Goal: Information Seeking & Learning: Learn about a topic

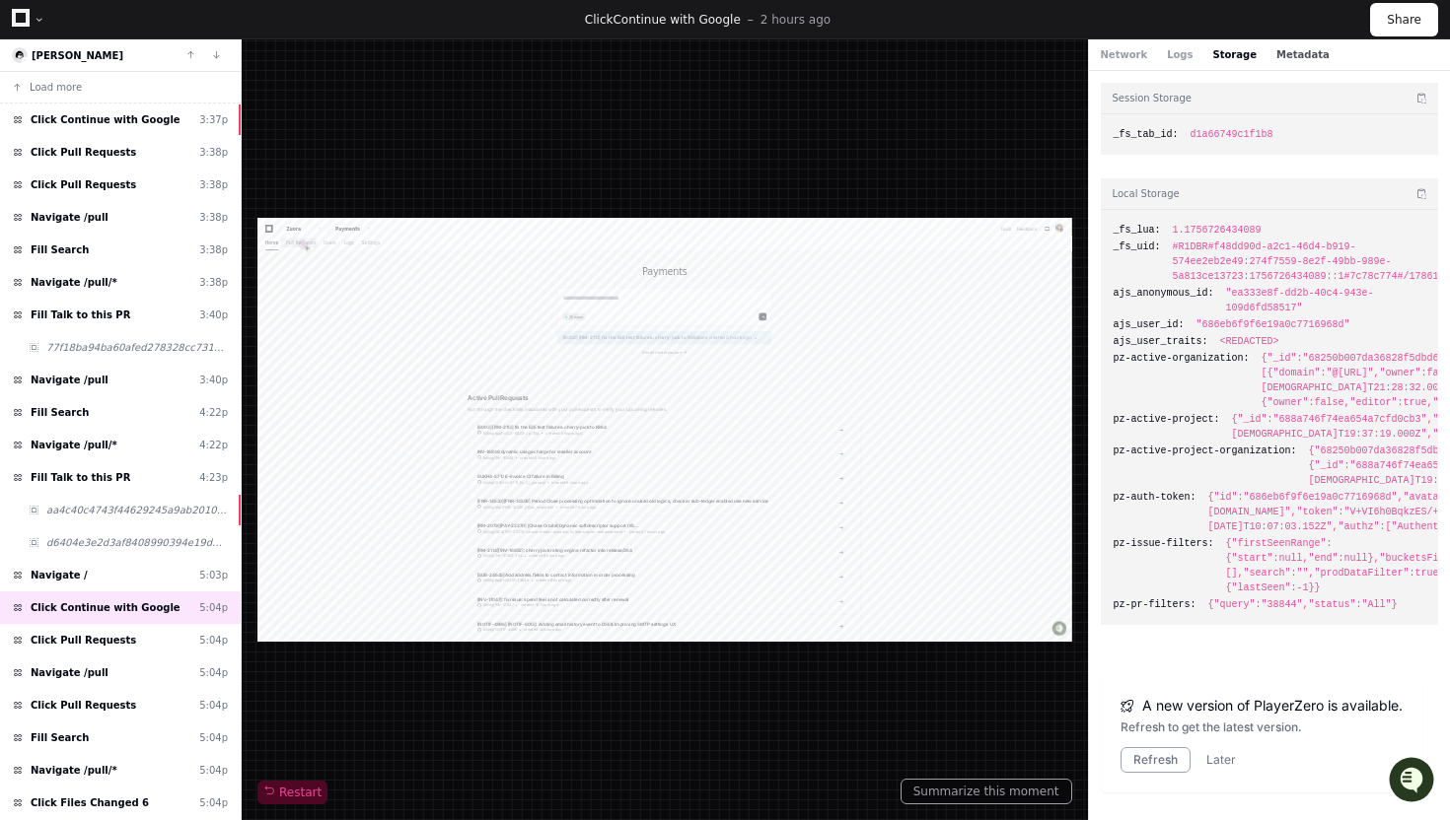
click at [1292, 47] on button "Metadata" at bounding box center [1302, 54] width 53 height 15
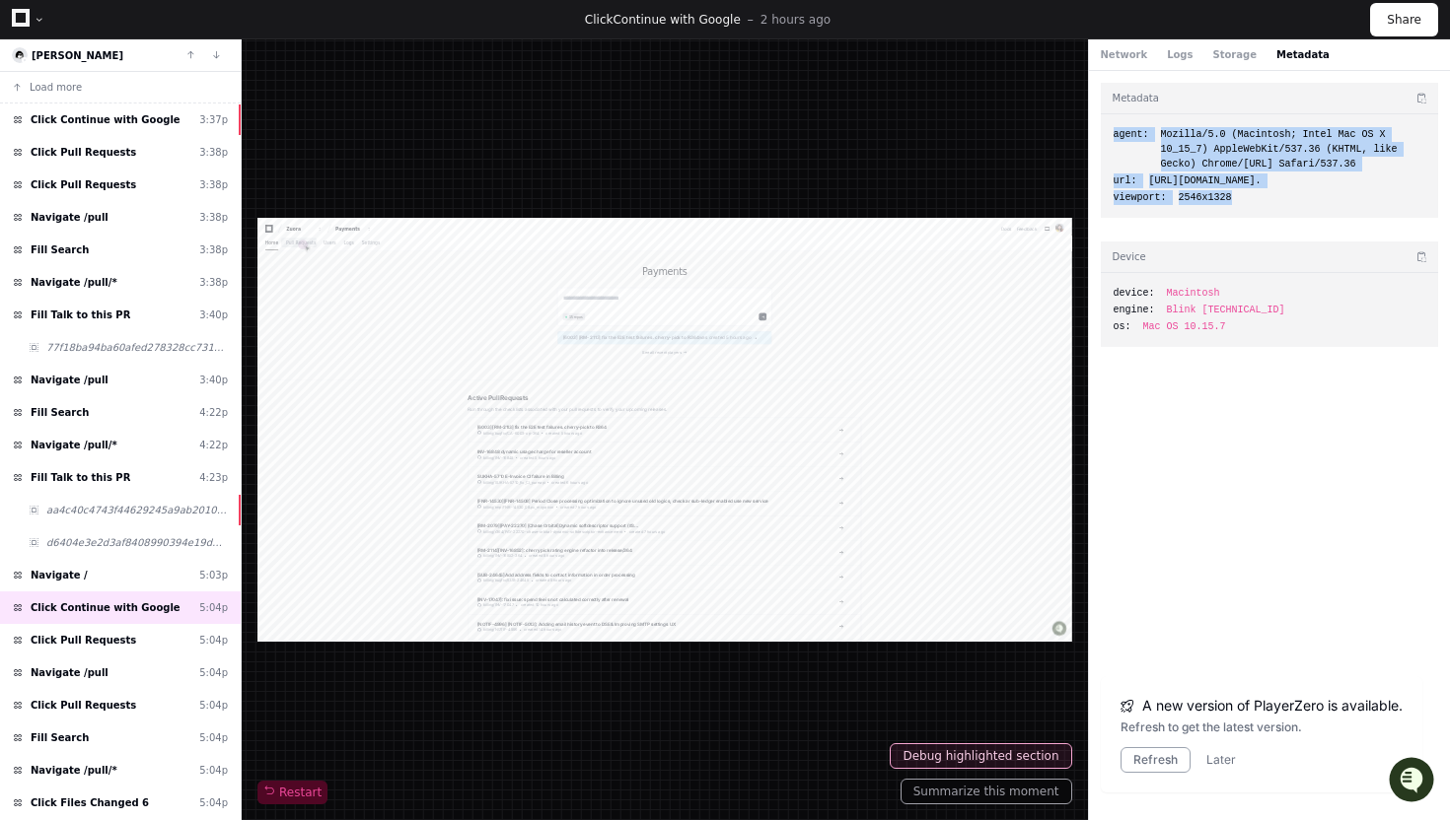
drag, startPoint x: 1118, startPoint y: 126, endPoint x: 1277, endPoint y: 209, distance: 179.1
click at [1277, 209] on div "agent: Mozilla/5.0 (Macintosh; Intel Mac OS X 10_15_7) AppleWebKit/537.36 (KHTM…" at bounding box center [1270, 166] width 338 height 104
click at [1277, 205] on div "viewport: 2546x1328" at bounding box center [1269, 197] width 313 height 15
drag, startPoint x: 1277, startPoint y: 209, endPoint x: 1111, endPoint y: 128, distance: 184.3
click at [1111, 128] on div "agent: Mozilla/5.0 (Macintosh; Intel Mac OS X 10_15_7) AppleWebKit/537.36 (KHTM…" at bounding box center [1270, 166] width 338 height 104
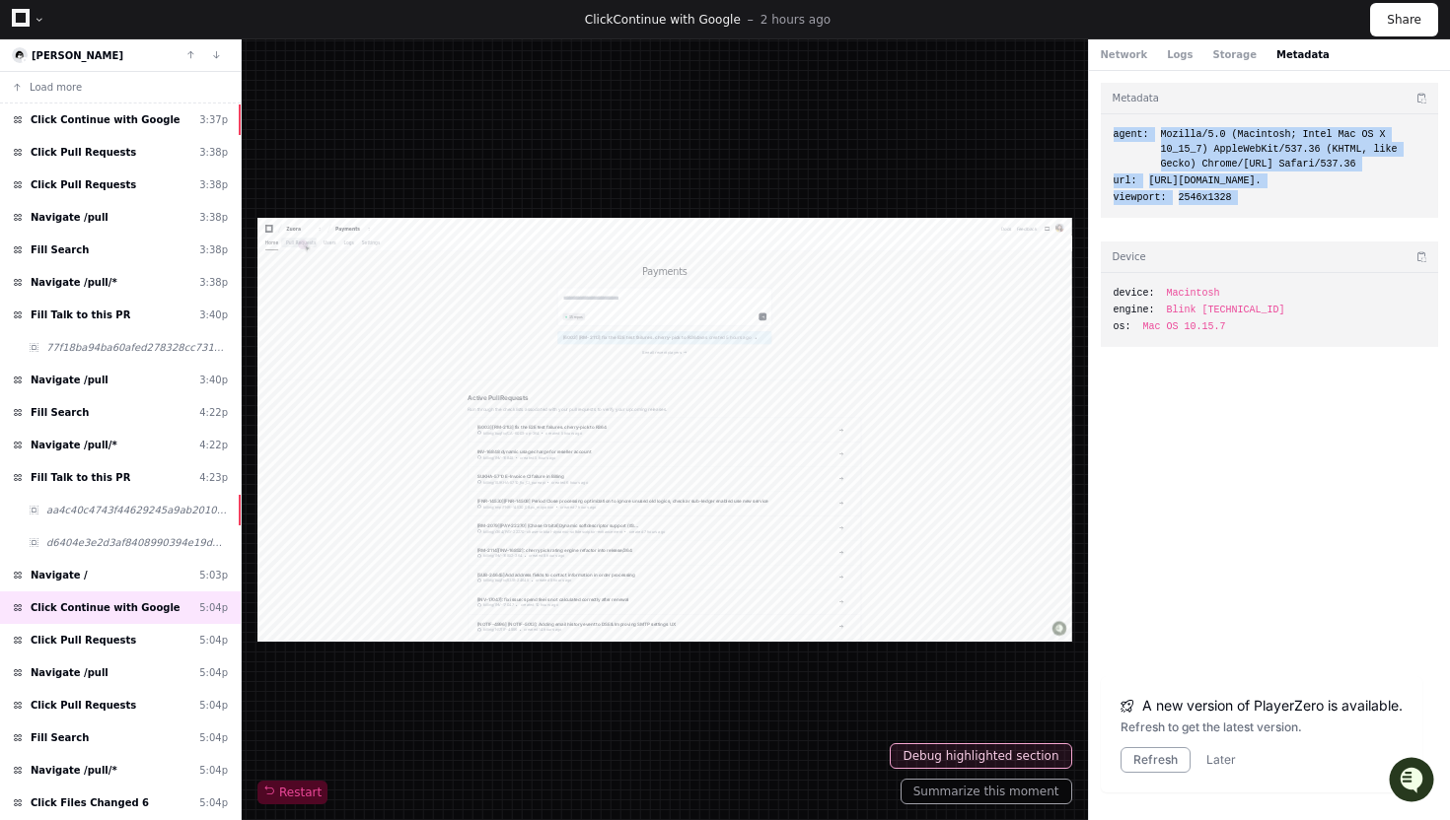
click at [1111, 128] on div "agent: Mozilla/5.0 (Macintosh; Intel Mac OS X 10_15_7) AppleWebKit/537.36 (KHTM…" at bounding box center [1270, 166] width 338 height 104
drag, startPoint x: 1111, startPoint y: 128, endPoint x: 1280, endPoint y: 240, distance: 202.1
click at [1280, 240] on div "Metadata agent: Mozilla/5.0 (Macintosh; Intel Mac OS X 10_15_7) AppleWebKit/537…" at bounding box center [1270, 442] width 362 height 742
click at [1242, 218] on div "agent: Mozilla/5.0 (Macintosh; Intel Mac OS X 10_15_7) AppleWebKit/537.36 (KHTM…" at bounding box center [1270, 166] width 338 height 104
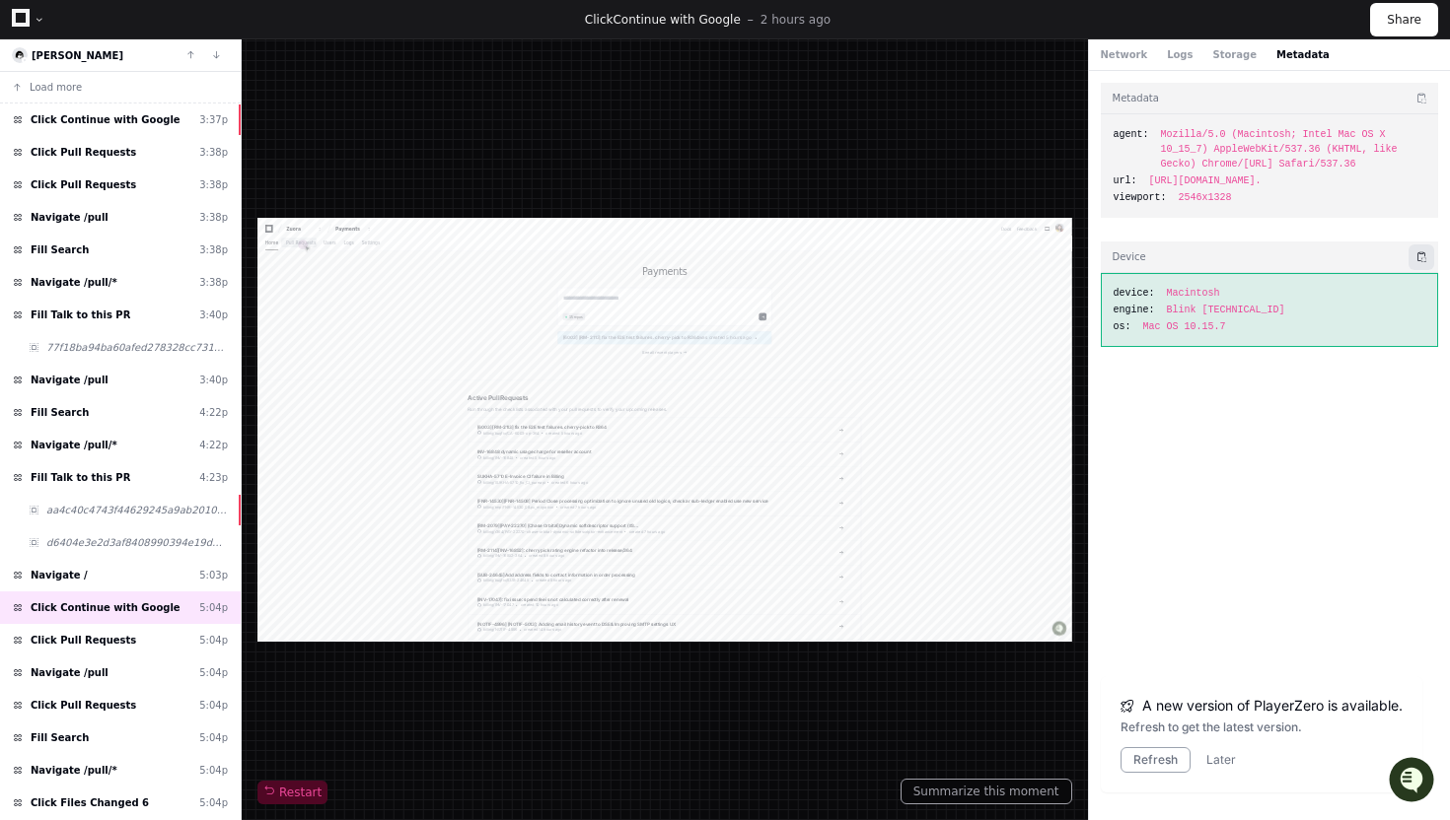
click at [1422, 270] on button at bounding box center [1421, 258] width 26 height 26
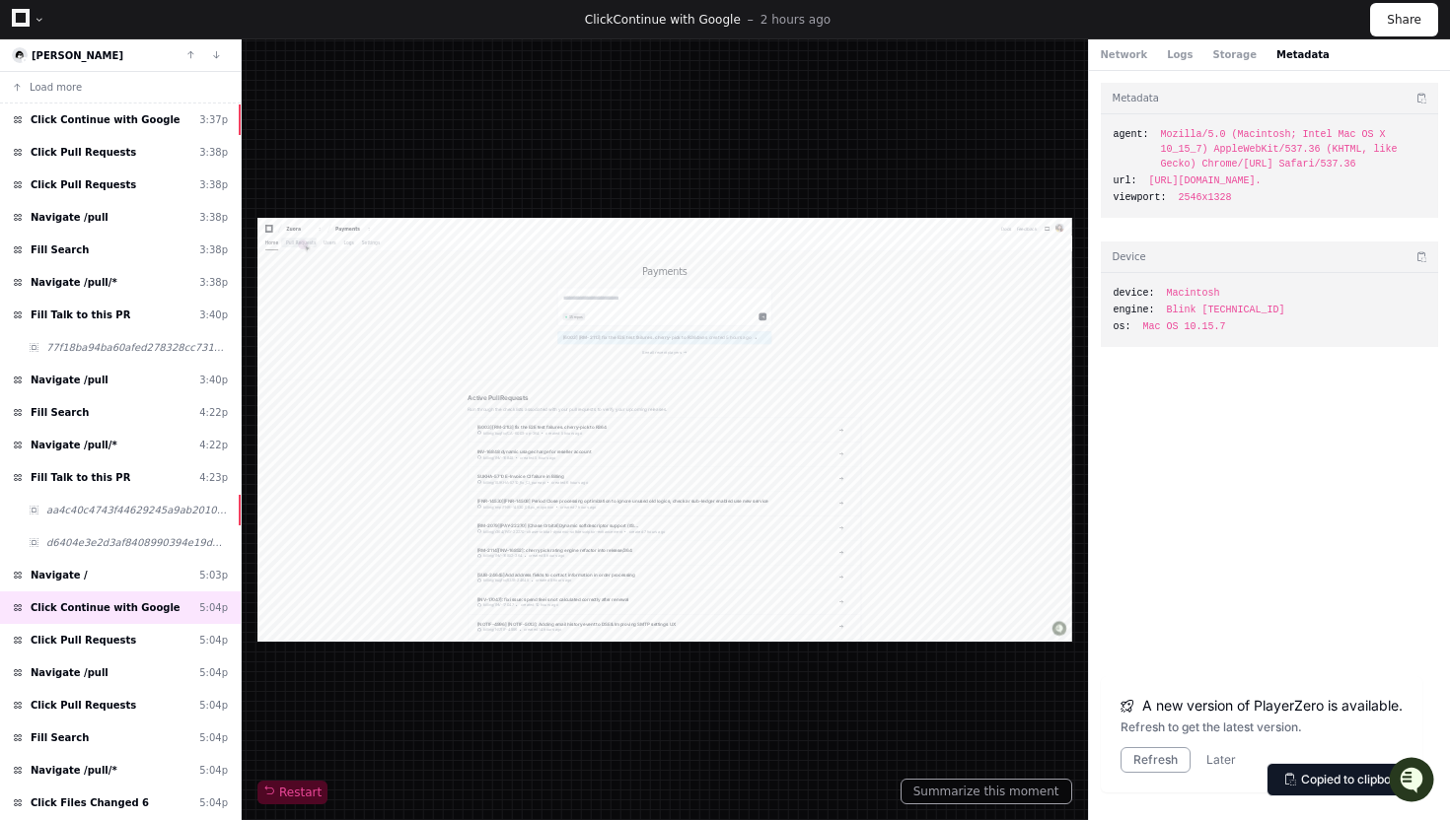
click at [1220, 460] on div "Metadata agent: Mozilla/5.0 (Macintosh; Intel Mac OS X 10_15_7) AppleWebKit/537…" at bounding box center [1270, 442] width 362 height 742
